Goal: Transaction & Acquisition: Purchase product/service

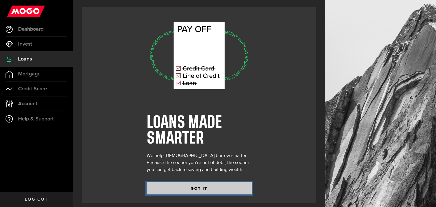
click at [199, 189] on button "GOT IT" at bounding box center [199, 188] width 105 height 12
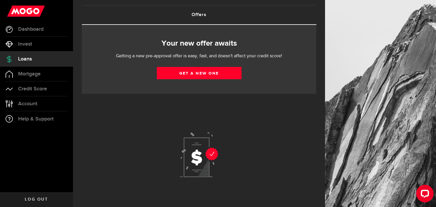
scroll to position [51, 0]
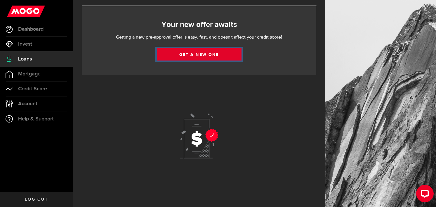
click at [196, 50] on link "Get a new one" at bounding box center [199, 54] width 85 height 12
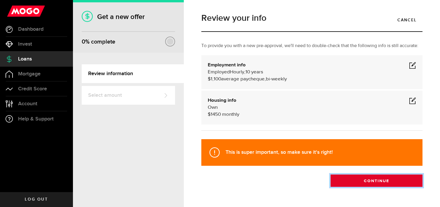
click at [386, 183] on button "Continue" at bounding box center [377, 180] width 92 height 12
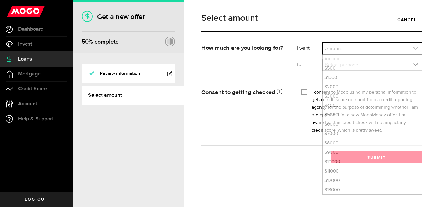
click at [419, 49] on link "expand select" at bounding box center [372, 48] width 99 height 11
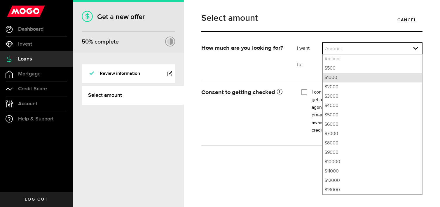
click at [341, 76] on li "$1000" at bounding box center [372, 77] width 99 height 9
select select "1000"
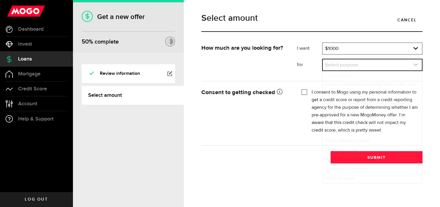
click at [415, 66] on icon "expand select" at bounding box center [415, 64] width 5 height 5
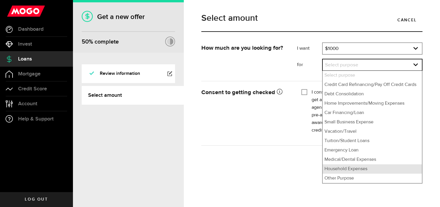
click at [349, 170] on li "Household Expenses" at bounding box center [372, 168] width 99 height 9
select select "Household Expenses"
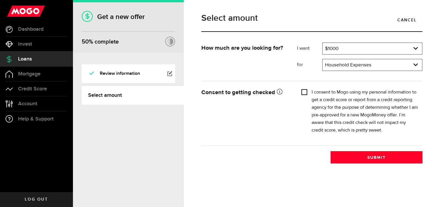
click at [306, 92] on input "I consent to Mogo using my personal information to get a credit score or report…" at bounding box center [305, 91] width 6 height 6
checkbox input "true"
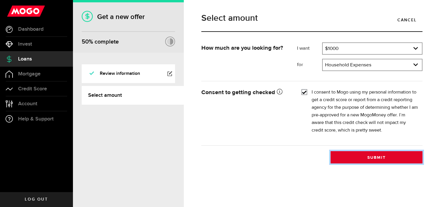
click at [389, 156] on button "Submit" at bounding box center [377, 157] width 92 height 12
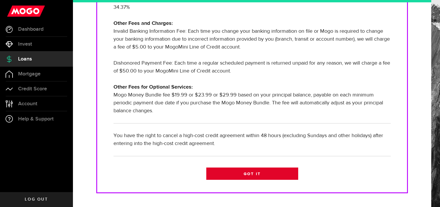
scroll to position [222, 0]
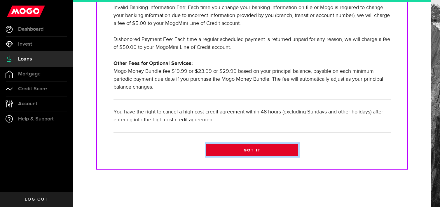
click at [249, 151] on link "Got it" at bounding box center [252, 150] width 92 height 12
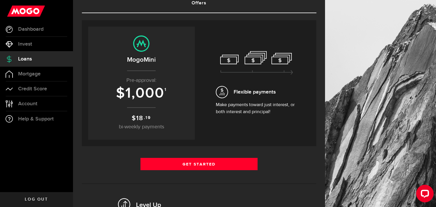
scroll to position [29, 0]
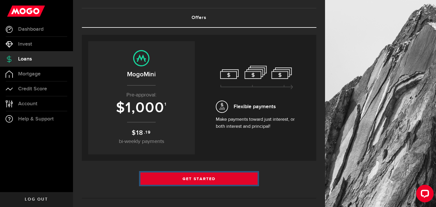
click at [205, 177] on link "Get Started" at bounding box center [198, 178] width 117 height 12
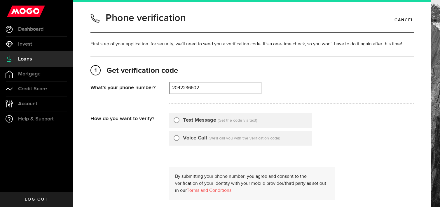
type input "2042236602"
click at [175, 120] on input "Text Message" at bounding box center [177, 119] width 6 height 6
radio input "true"
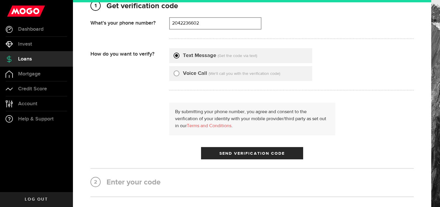
scroll to position [88, 0]
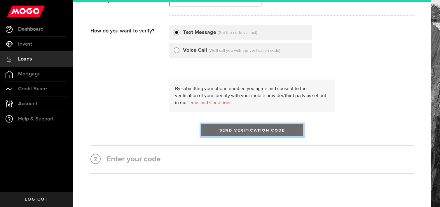
click at [251, 129] on span "submit" at bounding box center [252, 131] width 8 height 8
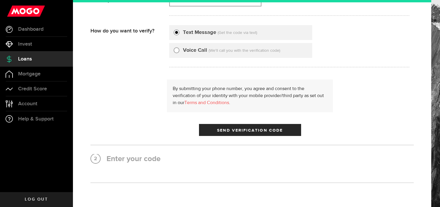
scroll to position [0, 0]
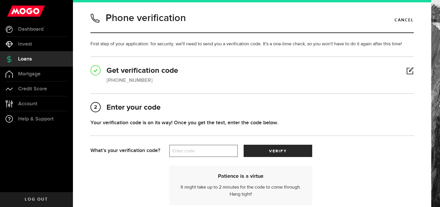
click at [196, 152] on label "Enter code" at bounding box center [203, 151] width 69 height 12
click at [196, 152] on input "Enter code" at bounding box center [203, 150] width 69 height 12
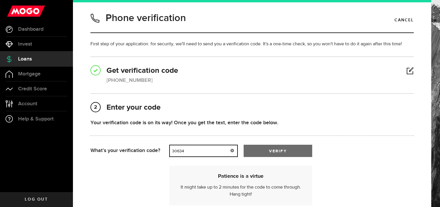
type input "30634"
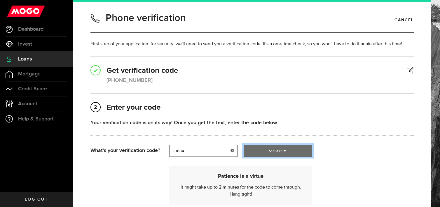
click at [271, 149] on span "verify" at bounding box center [278, 151] width 18 height 4
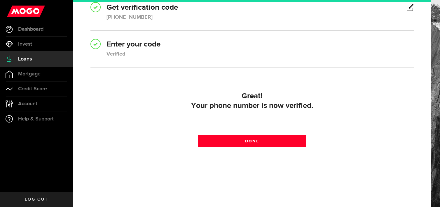
scroll to position [63, 0]
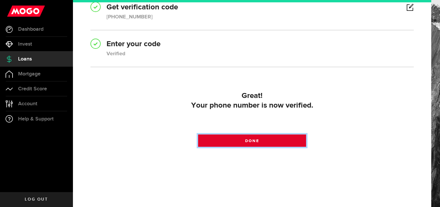
click at [249, 143] on span at bounding box center [252, 141] width 9 height 9
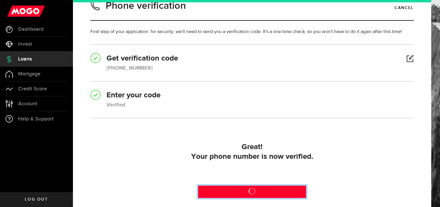
scroll to position [0, 0]
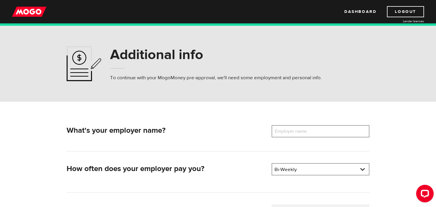
click at [303, 132] on label "Employer name" at bounding box center [294, 131] width 47 height 12
click at [303, 132] on input "Employer name" at bounding box center [320, 131] width 98 height 12
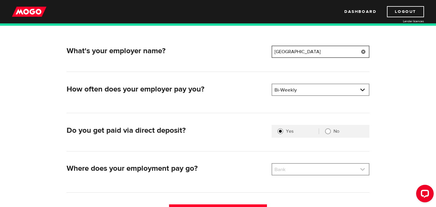
scroll to position [88, 0]
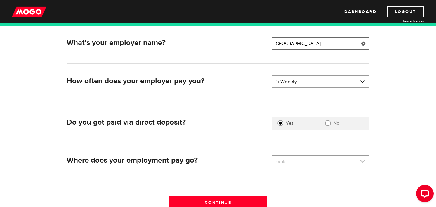
type input "University of winnipeg"
click at [363, 157] on link at bounding box center [320, 160] width 97 height 11
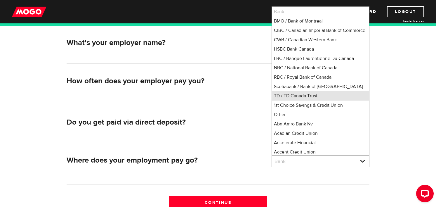
click at [293, 100] on li "TD / TD Canada Trust" at bounding box center [320, 95] width 97 height 9
select select "9"
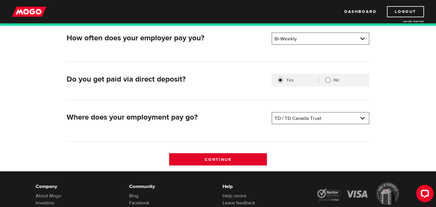
scroll to position [146, 0]
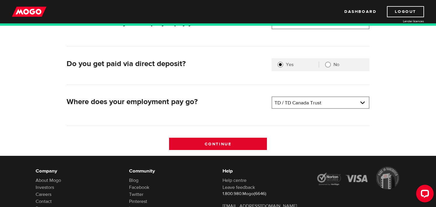
click at [216, 141] on input "Continue" at bounding box center [218, 143] width 98 height 12
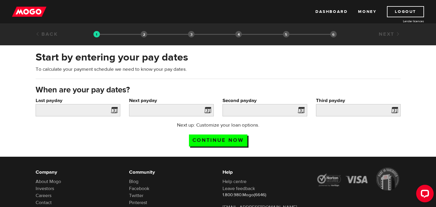
click at [113, 108] on span at bounding box center [113, 110] width 9 height 9
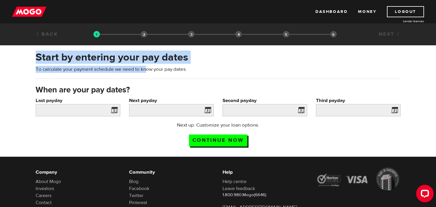
click at [147, 72] on div "Start by entering your pay dates To calculate your payment schedule we need to …" at bounding box center [218, 67] width 374 height 34
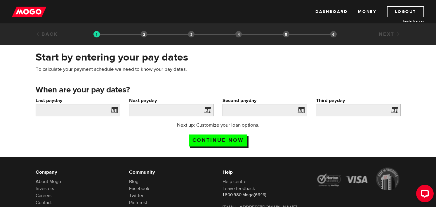
click at [127, 77] on div "Start by entering your pay dates To calculate your payment schedule we need to …" at bounding box center [218, 67] width 374 height 34
click at [48, 100] on label "Last payday" at bounding box center [78, 100] width 85 height 7
click at [48, 104] on input "Last payday" at bounding box center [78, 110] width 85 height 12
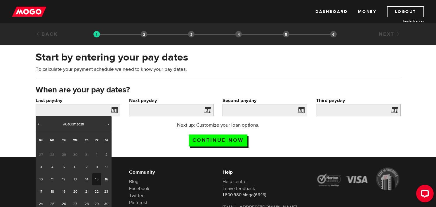
click at [95, 178] on link "15" at bounding box center [96, 179] width 9 height 12
type input "2025/08/15"
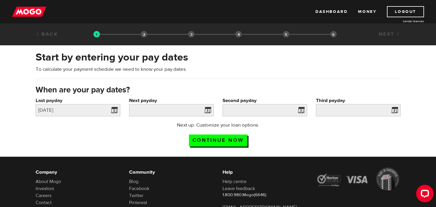
click at [140, 99] on label "Next payday" at bounding box center [171, 100] width 85 height 7
click at [140, 104] on input "Next payday" at bounding box center [171, 110] width 85 height 12
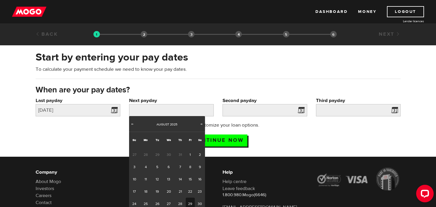
click at [189, 203] on link "29" at bounding box center [190, 203] width 9 height 12
type input "2025/08/29"
type input "2025/9/12"
type input "2025/9/26"
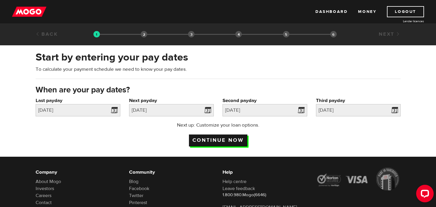
click at [222, 138] on input "Continue now" at bounding box center [218, 140] width 58 height 12
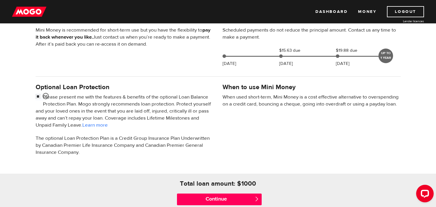
scroll to position [146, 0]
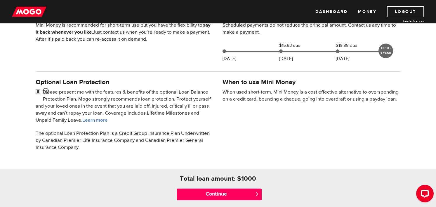
click at [37, 90] on input "checkbox" at bounding box center [39, 91] width 7 height 7
checkbox input "false"
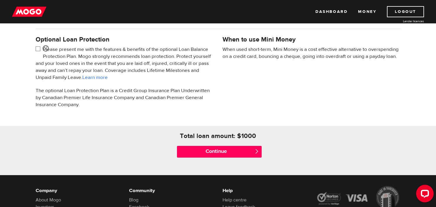
scroll to position [204, 0]
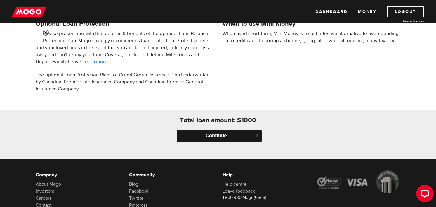
click at [223, 132] on input "Continue" at bounding box center [219, 136] width 85 height 12
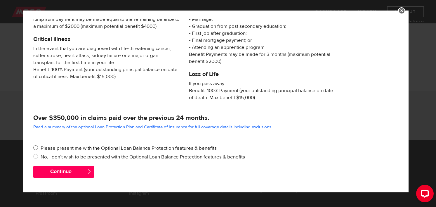
scroll to position [234, 0]
click at [35, 155] on input "No, I don’t wish to be presented with the Optional Loan Balance Protection feat…" at bounding box center [36, 156] width 7 height 7
radio input "true"
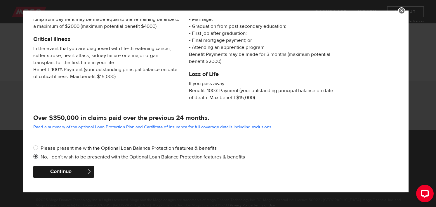
click at [64, 170] on button "Continue" at bounding box center [63, 172] width 61 height 12
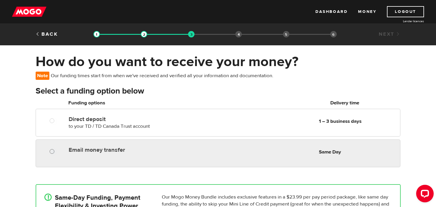
radio input "true"
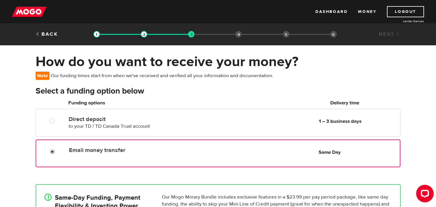
click at [54, 152] on input "Email money transfer" at bounding box center [53, 152] width 7 height 7
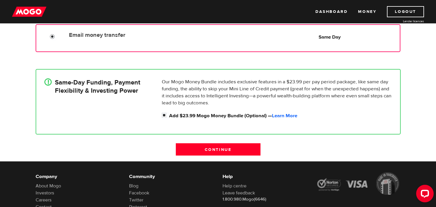
scroll to position [117, 0]
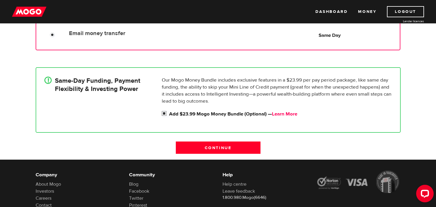
click at [283, 113] on link "Learn More" at bounding box center [284, 114] width 25 height 6
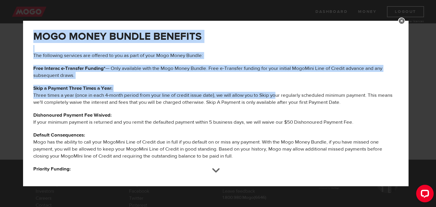
drag, startPoint x: 406, startPoint y: 21, endPoint x: 252, endPoint y: 118, distance: 181.7
click at [273, 96] on div "MOGO MONEY BUNDLE BENEFITS The following services are offered to you as part of…" at bounding box center [215, 103] width 385 height 165
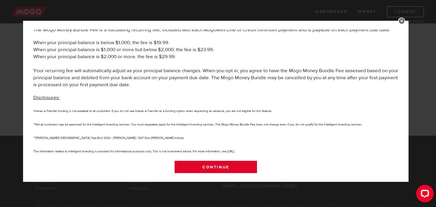
scroll to position [165, 0]
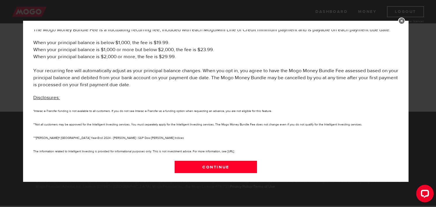
click at [403, 18] on link at bounding box center [401, 21] width 7 height 7
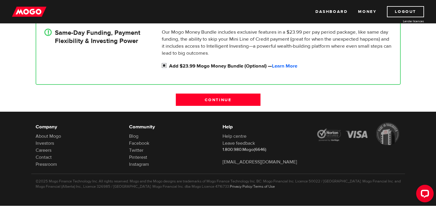
drag, startPoint x: 165, startPoint y: 65, endPoint x: 167, endPoint y: 68, distance: 4.0
click at [165, 65] on input "Add $23.99 Mogo Money Bundle (Optional) — Learn More" at bounding box center [165, 65] width 7 height 7
checkbox input "false"
radio input "false"
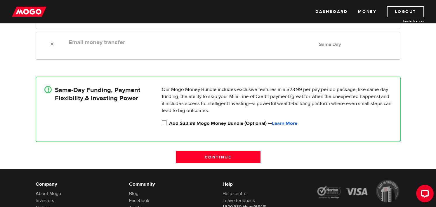
scroll to position [106, 0]
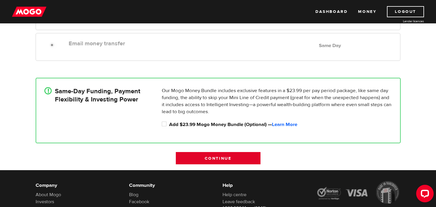
click at [222, 153] on input "Continue" at bounding box center [218, 158] width 85 height 12
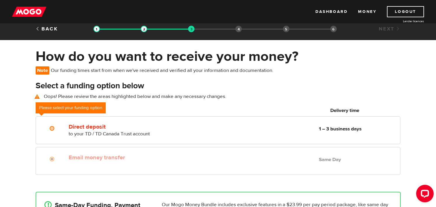
scroll to position [0, 0]
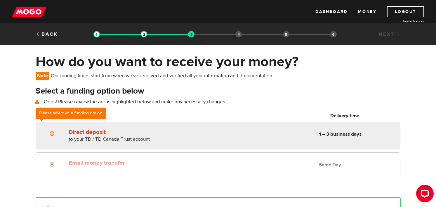
radio input "true"
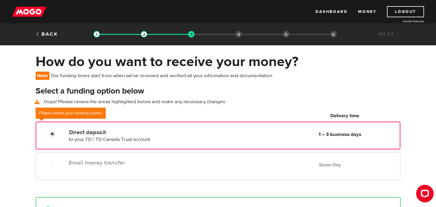
click at [52, 132] on input "Direct deposit" at bounding box center [53, 134] width 7 height 7
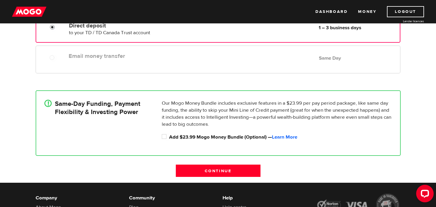
scroll to position [117, 0]
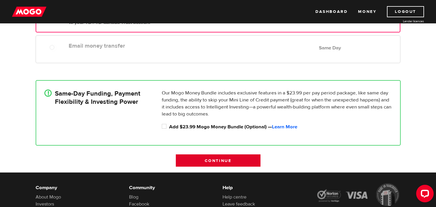
click at [215, 161] on input "Continue" at bounding box center [218, 160] width 85 height 12
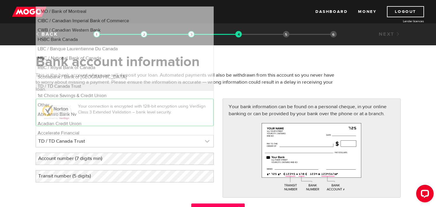
click at [208, 138] on link at bounding box center [124, 141] width 177 height 12
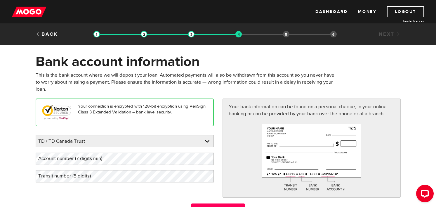
click at [106, 158] on label "Account number (7 digits min)" at bounding box center [75, 158] width 79 height 12
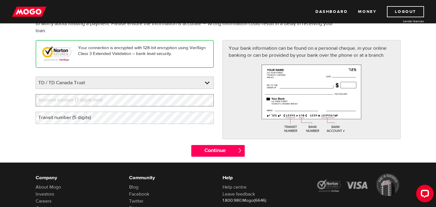
scroll to position [29, 0]
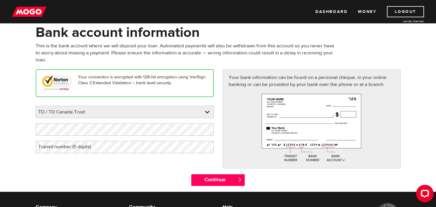
click at [75, 148] on label "Transit number (5 digits)" at bounding box center [69, 147] width 67 height 12
click at [220, 177] on input "Continue" at bounding box center [217, 180] width 53 height 12
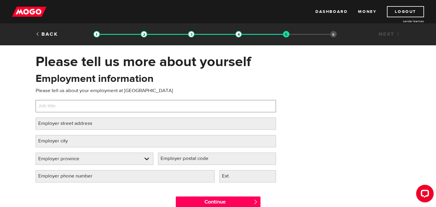
click at [75, 107] on input "Job title" at bounding box center [156, 106] width 240 height 12
type input "AP clerk"
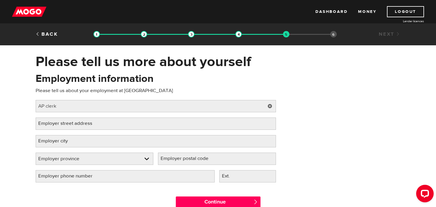
click at [71, 123] on label "Employer street address" at bounding box center [70, 123] width 69 height 12
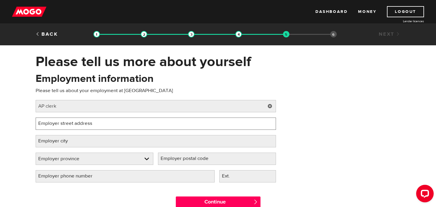
click at [71, 123] on input "Employer street address" at bounding box center [156, 123] width 240 height 12
drag, startPoint x: 58, startPoint y: 122, endPoint x: 10, endPoint y: 116, distance: 47.9
click at [10, 116] on div "Please tell us more about yourself Oops! Please review the areas highlighted be…" at bounding box center [218, 133] width 436 height 161
click at [88, 123] on input "491 Portage AVe" at bounding box center [156, 123] width 240 height 12
drag, startPoint x: 81, startPoint y: 123, endPoint x: -3, endPoint y: 116, distance: 83.7
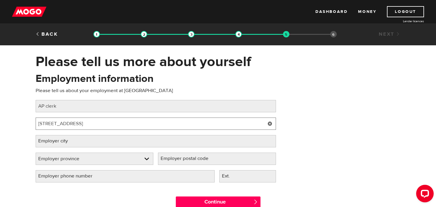
click at [0, 116] on html "Dashboard Money Logout Lender licences STEP 5 Loan approval Loan select Funding…" at bounding box center [218, 103] width 436 height 207
paste input "ve, Winnipeg Mb R3b 2e4"
type input "491 Portage Ave, Winnipeg Mb R3b 2e4"
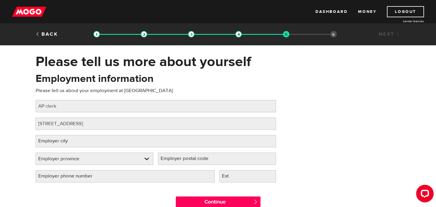
click at [58, 141] on label "Employer city" at bounding box center [58, 141] width 44 height 12
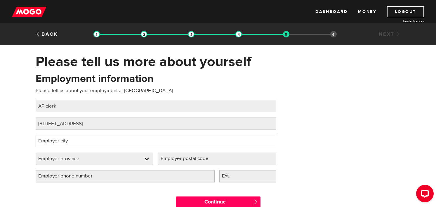
click at [58, 141] on input "Employer city" at bounding box center [156, 141] width 240 height 12
type input "winnipeg"
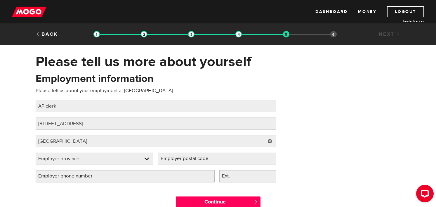
select select "MB"
type input "R2X1E7"
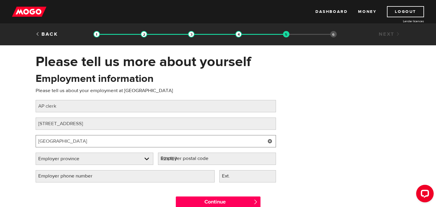
select select "MB"
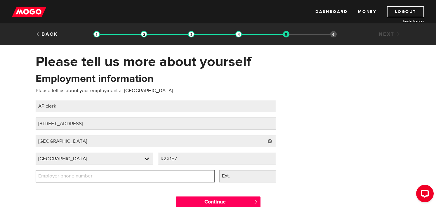
click at [133, 179] on input "Employer phone number" at bounding box center [125, 176] width 179 height 12
type input "(204) 786-9738"
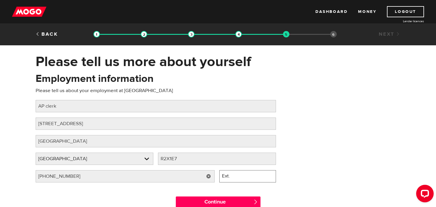
click at [256, 178] on input "Ext." at bounding box center [247, 176] width 57 height 12
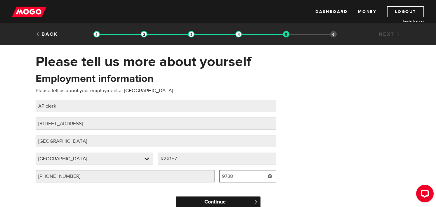
type input "9738"
click at [238, 198] on input "Continue" at bounding box center [218, 202] width 85 height 12
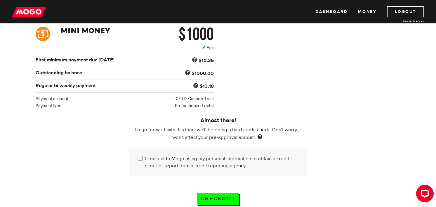
scroll to position [88, 0]
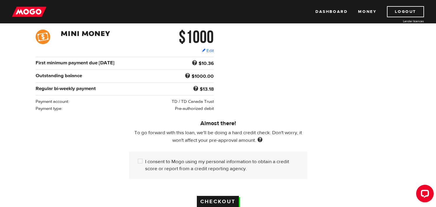
click at [217, 199] on input "Checkout" at bounding box center [218, 202] width 42 height 12
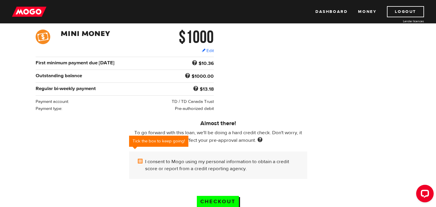
click at [140, 160] on input "I consent to Mogo using my personal information to obtain a credit score or rep…" at bounding box center [141, 161] width 7 height 7
checkbox input "true"
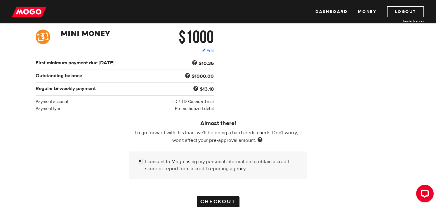
click at [213, 197] on input "Checkout" at bounding box center [218, 202] width 42 height 12
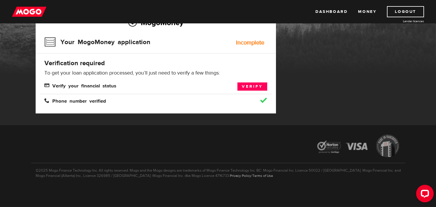
scroll to position [28, 0]
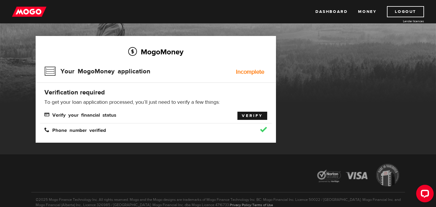
click at [245, 113] on link "Verify" at bounding box center [252, 116] width 30 height 8
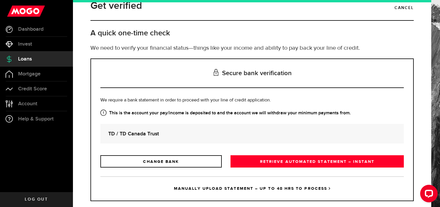
scroll to position [23, 0]
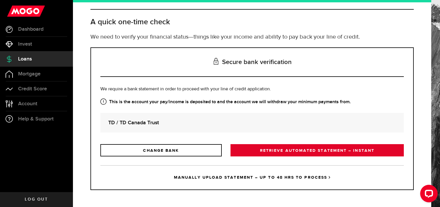
click at [306, 151] on link "RETRIEVE AUTOMATED STATEMENT – INSTANT" at bounding box center [317, 150] width 173 height 12
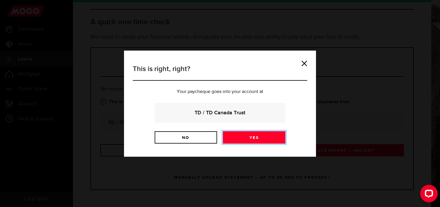
click at [248, 137] on link "Yes" at bounding box center [254, 137] width 62 height 12
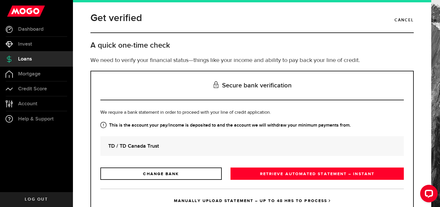
click at [133, 143] on strong "TD / TD Canada Trust" at bounding box center [252, 146] width 288 height 8
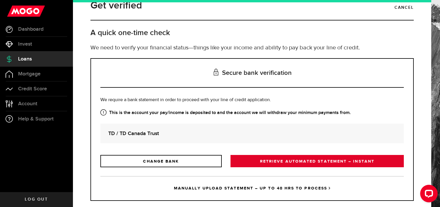
scroll to position [23, 0]
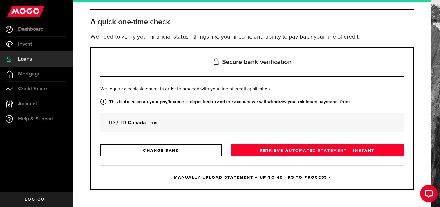
click at [263, 176] on link "MANUALLY UPLOAD STATEMENT – UP TO 48 HRS TO PROCESS" at bounding box center [252, 177] width 304 height 24
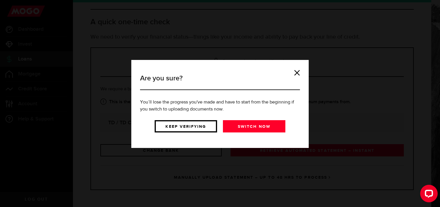
click at [180, 126] on link "Keep verifying" at bounding box center [186, 126] width 62 height 12
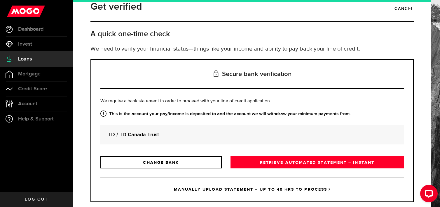
scroll to position [0, 0]
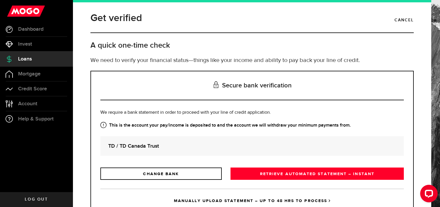
click at [281, 84] on h3 "Secure bank verification" at bounding box center [252, 85] width 304 height 29
click at [213, 86] on icon at bounding box center [215, 84] width 7 height 7
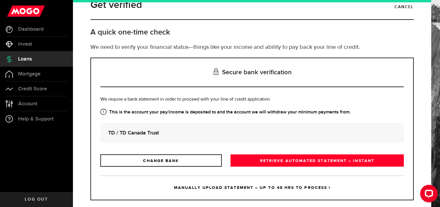
scroll to position [23, 0]
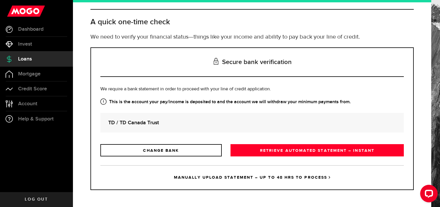
click at [163, 118] on div "TD / TD Canada Trust" at bounding box center [252, 123] width 304 height 20
click at [306, 176] on link "MANUALLY UPLOAD STATEMENT – UP TO 48 HRS TO PROCESS" at bounding box center [252, 177] width 304 height 24
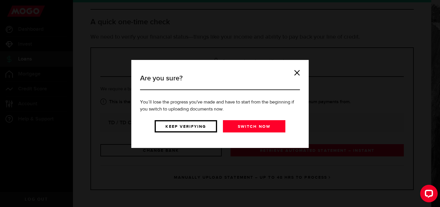
click at [182, 126] on link "Keep verifying" at bounding box center [186, 126] width 62 height 12
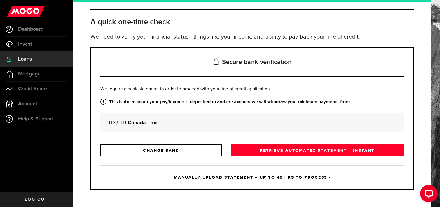
click at [37, 197] on span "Log out" at bounding box center [36, 199] width 23 height 4
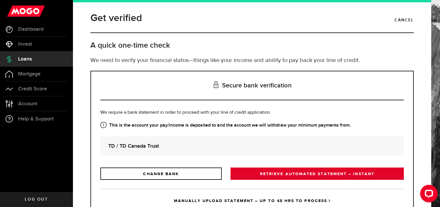
click at [302, 174] on link "RETRIEVE AUTOMATED STATEMENT – INSTANT" at bounding box center [317, 173] width 173 height 12
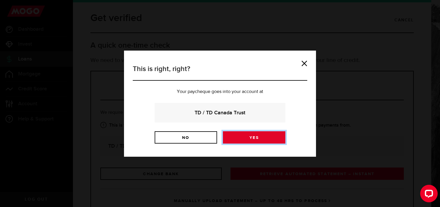
click at [244, 135] on link "Yes" at bounding box center [254, 137] width 62 height 12
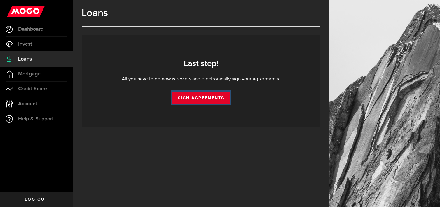
click at [204, 97] on link "Sign Agreements" at bounding box center [201, 97] width 58 height 12
